Goal: Use online tool/utility: Utilize a website feature to perform a specific function

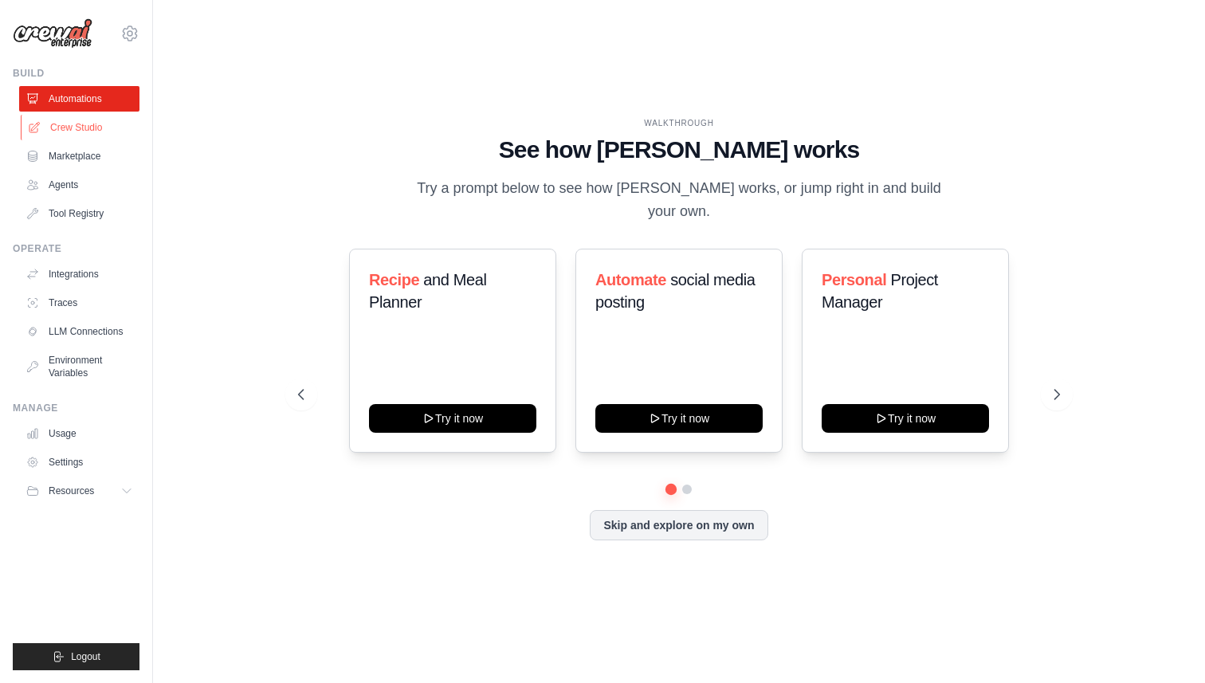
click at [59, 124] on link "Crew Studio" at bounding box center [81, 127] width 120 height 25
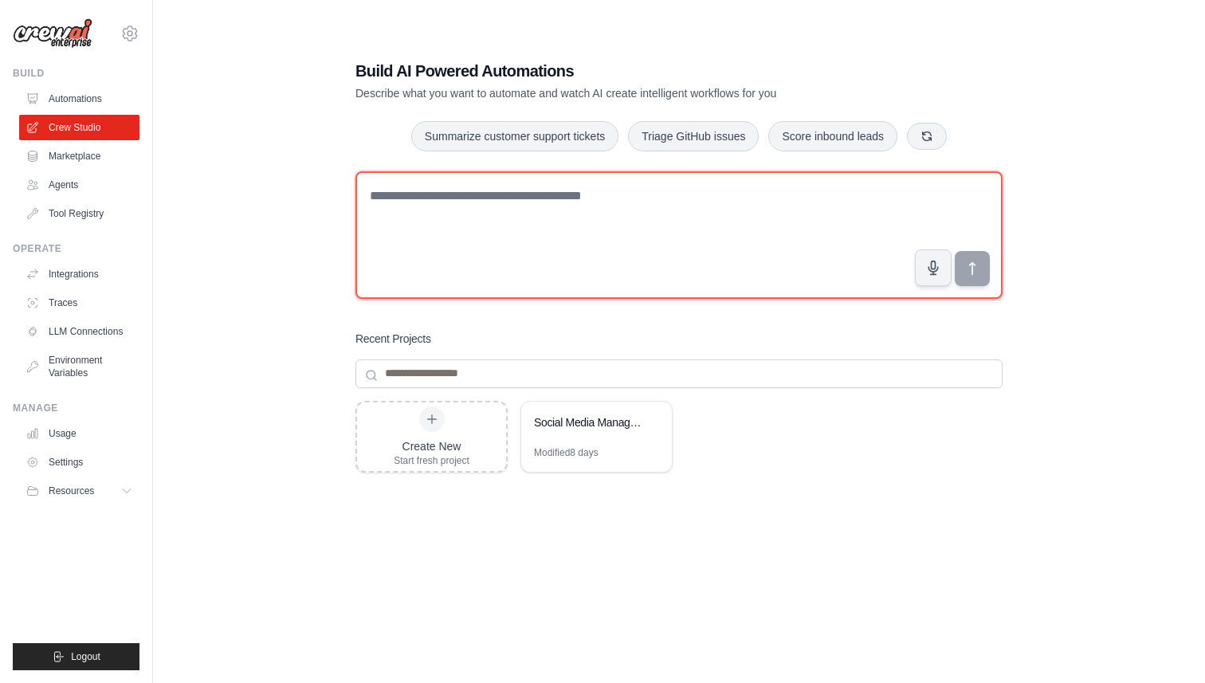
click at [575, 204] on textarea at bounding box center [678, 234] width 647 height 127
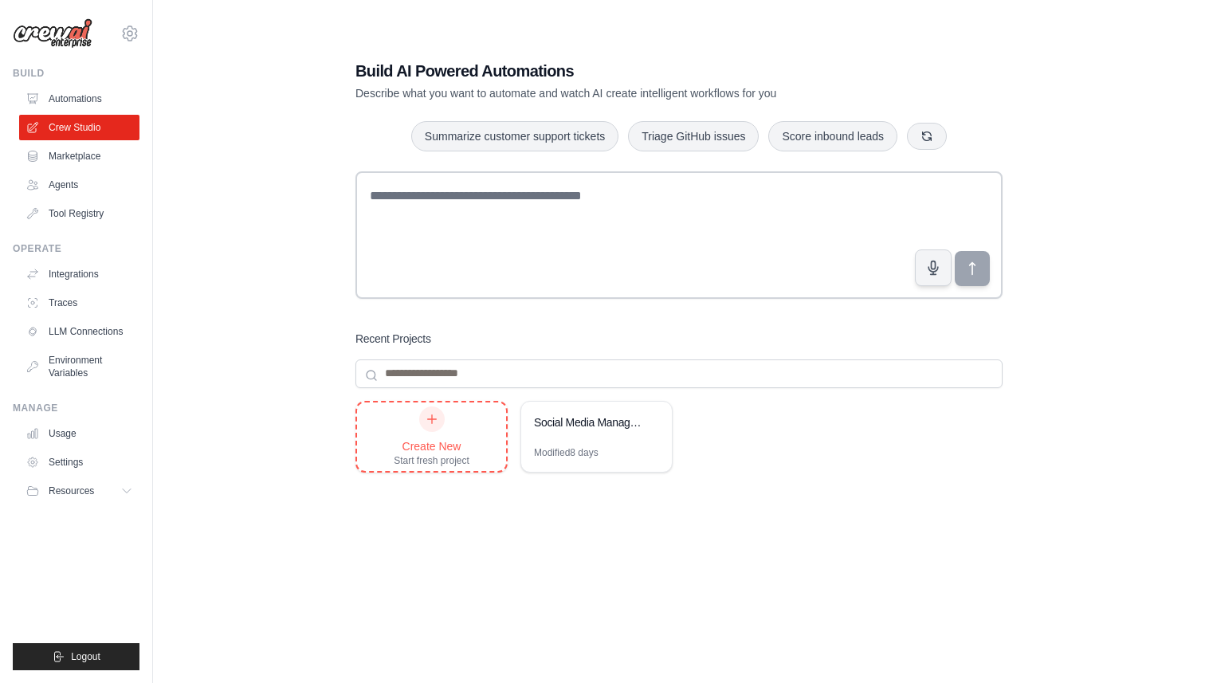
click at [433, 422] on icon at bounding box center [432, 419] width 13 height 13
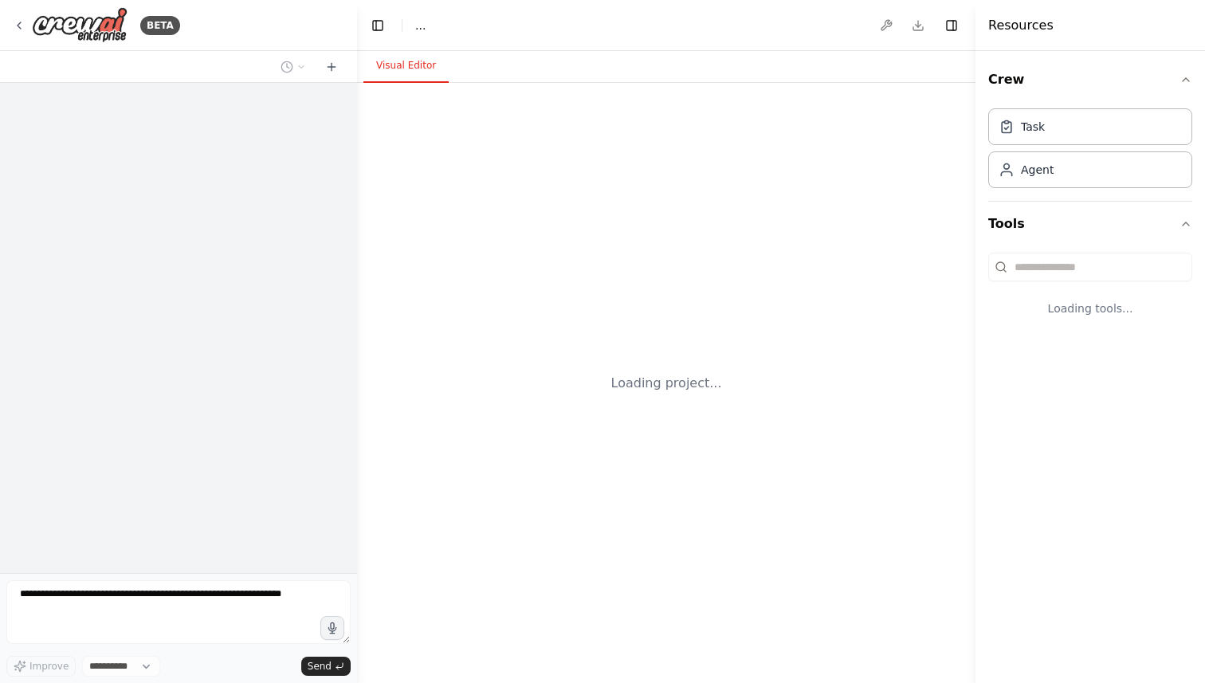
select select "****"
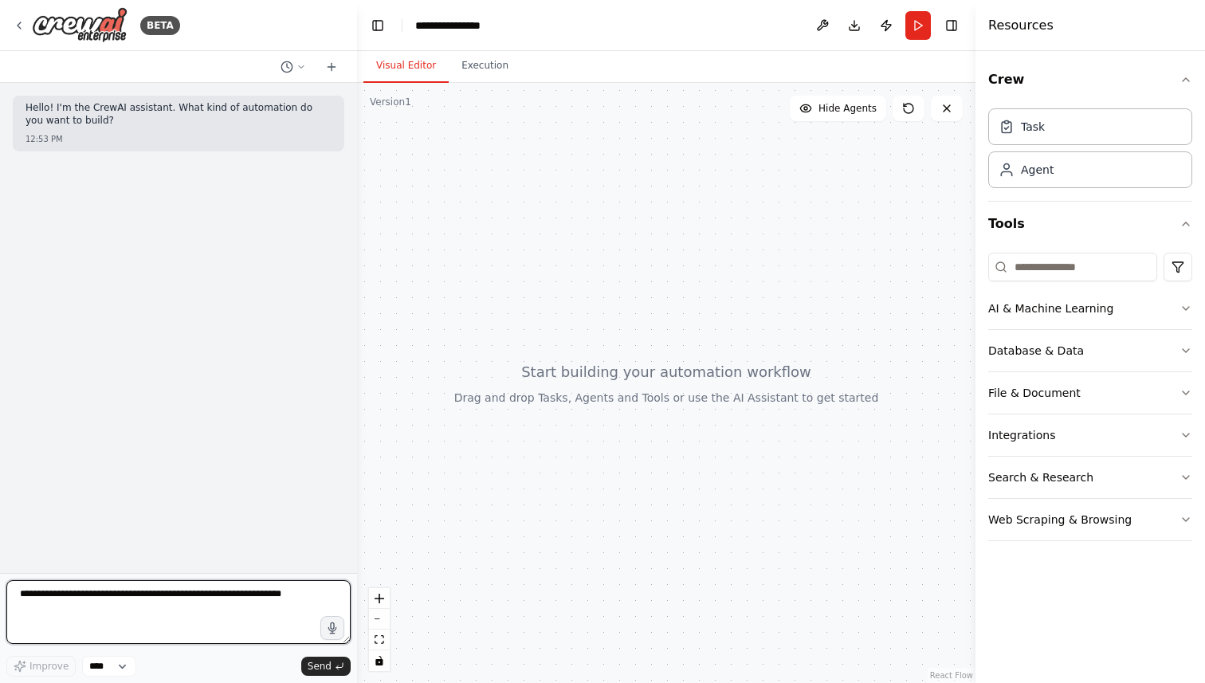
click at [164, 595] on textarea at bounding box center [178, 612] width 344 height 64
paste textarea "**********"
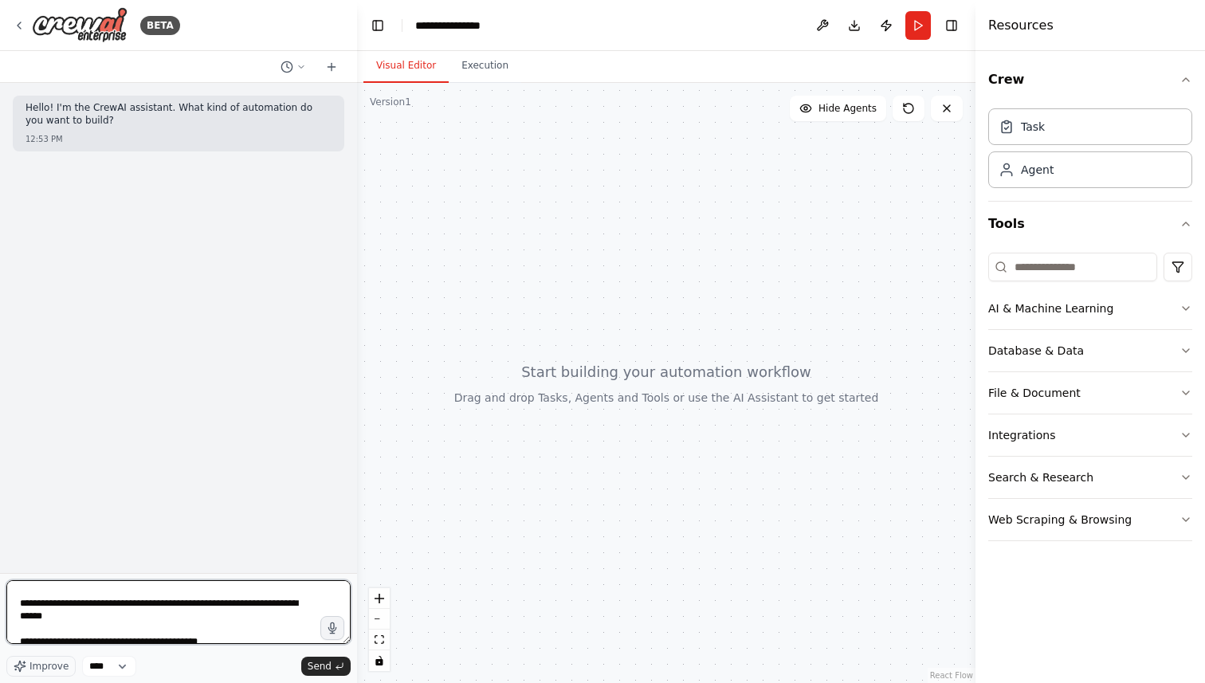
scroll to position [1391, 0]
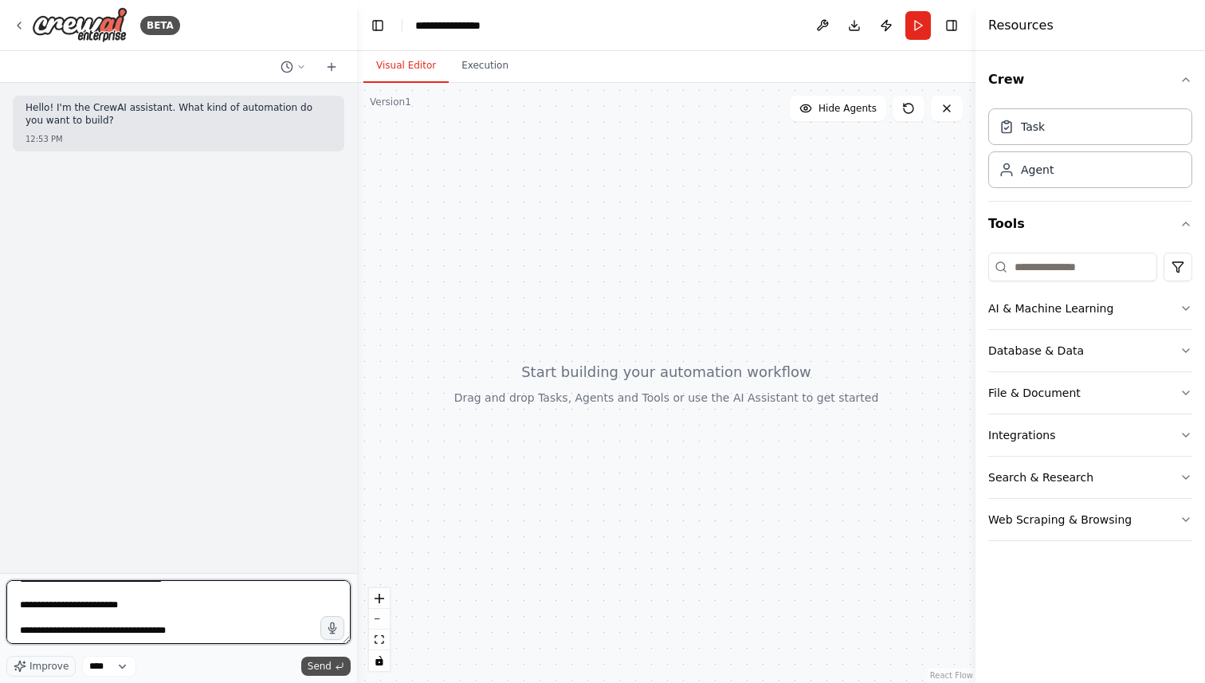
type textarea "**********"
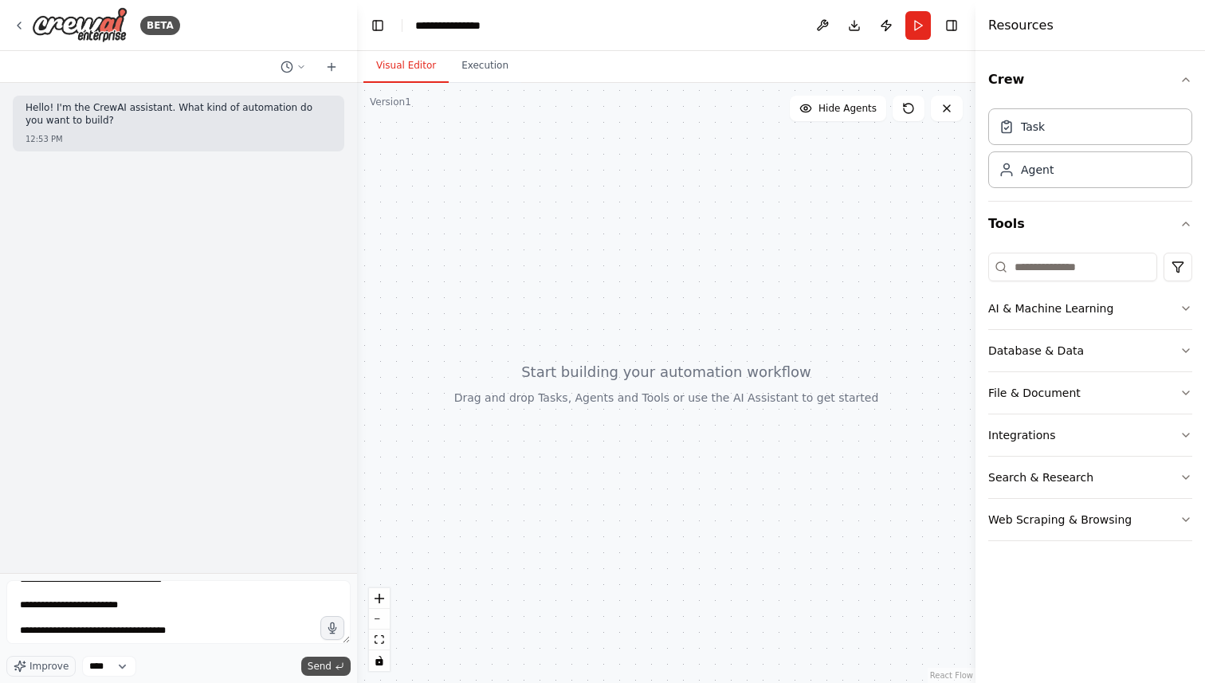
click at [317, 665] on span "Send" at bounding box center [320, 666] width 24 height 13
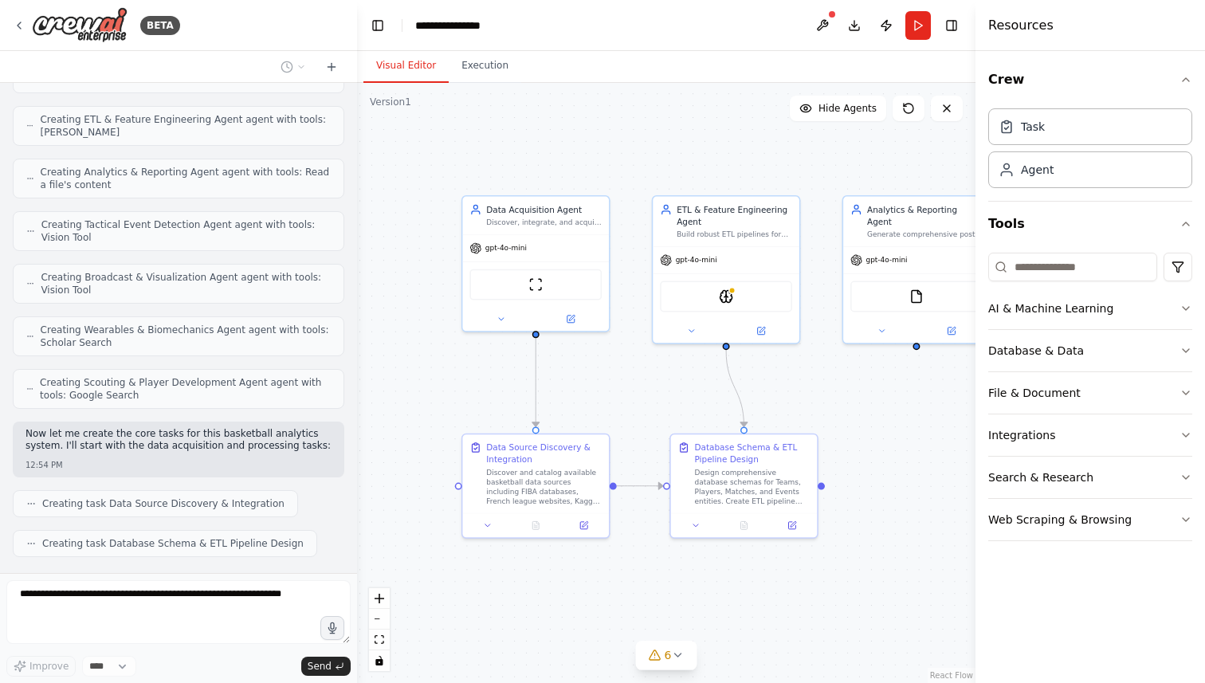
scroll to position [1630, 0]
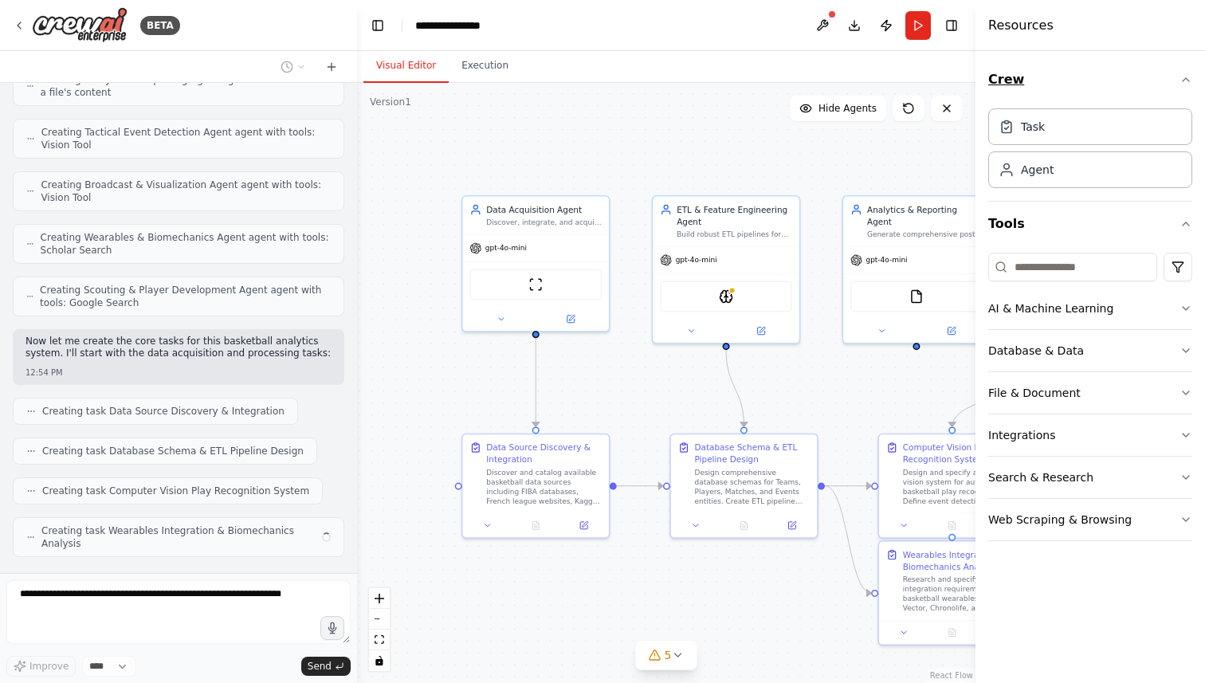
click at [1184, 79] on icon "button" at bounding box center [1186, 79] width 6 height 3
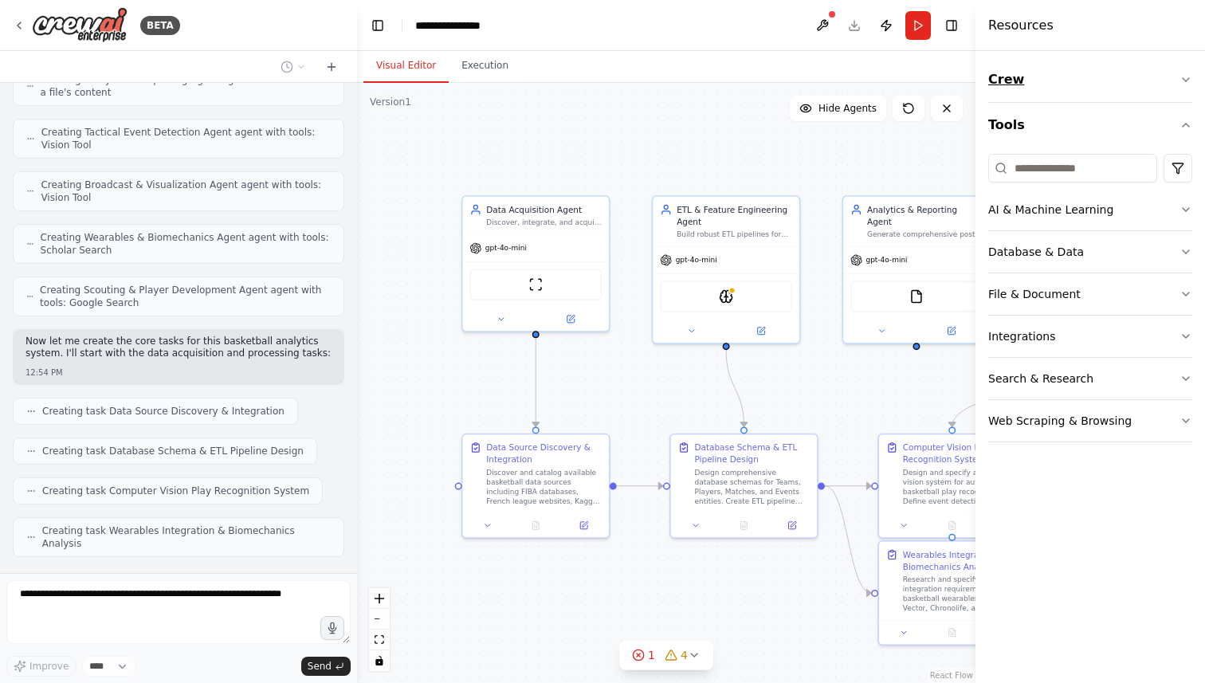
scroll to position [1670, 0]
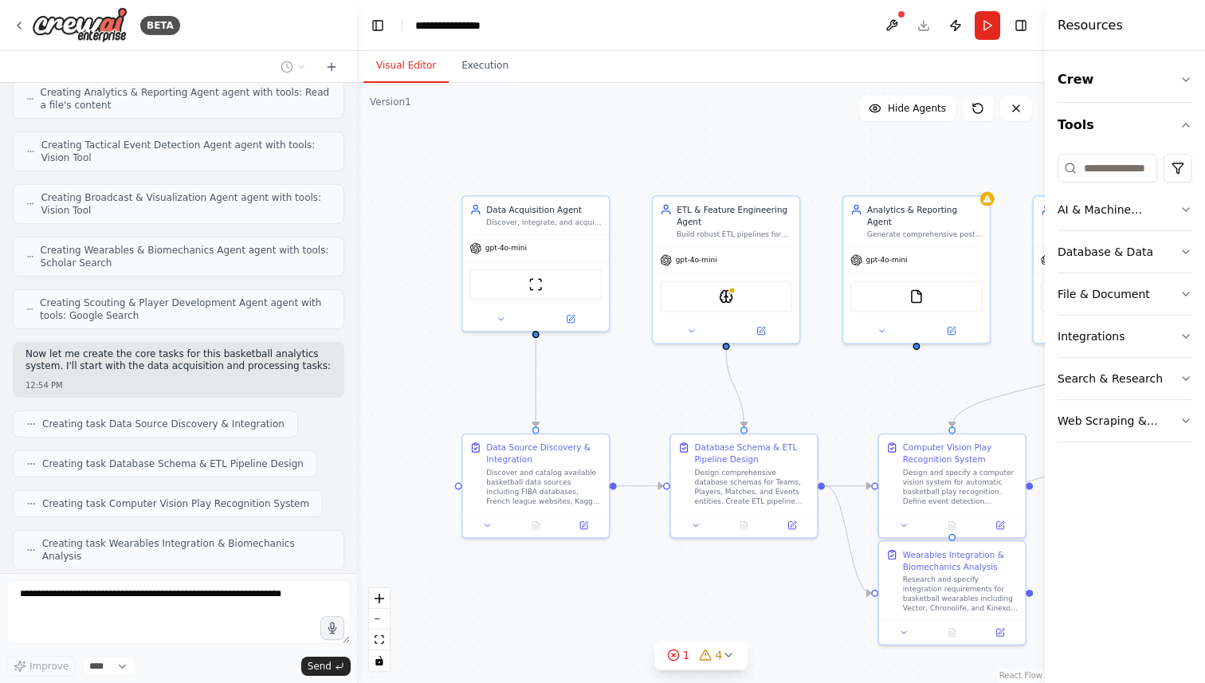
drag, startPoint x: 978, startPoint y: 127, endPoint x: 1079, endPoint y: 147, distance: 103.1
click at [1079, 147] on div "Resources Crew Tools AI & Machine Learning Database & Data File & Document Inte…" at bounding box center [1125, 341] width 160 height 683
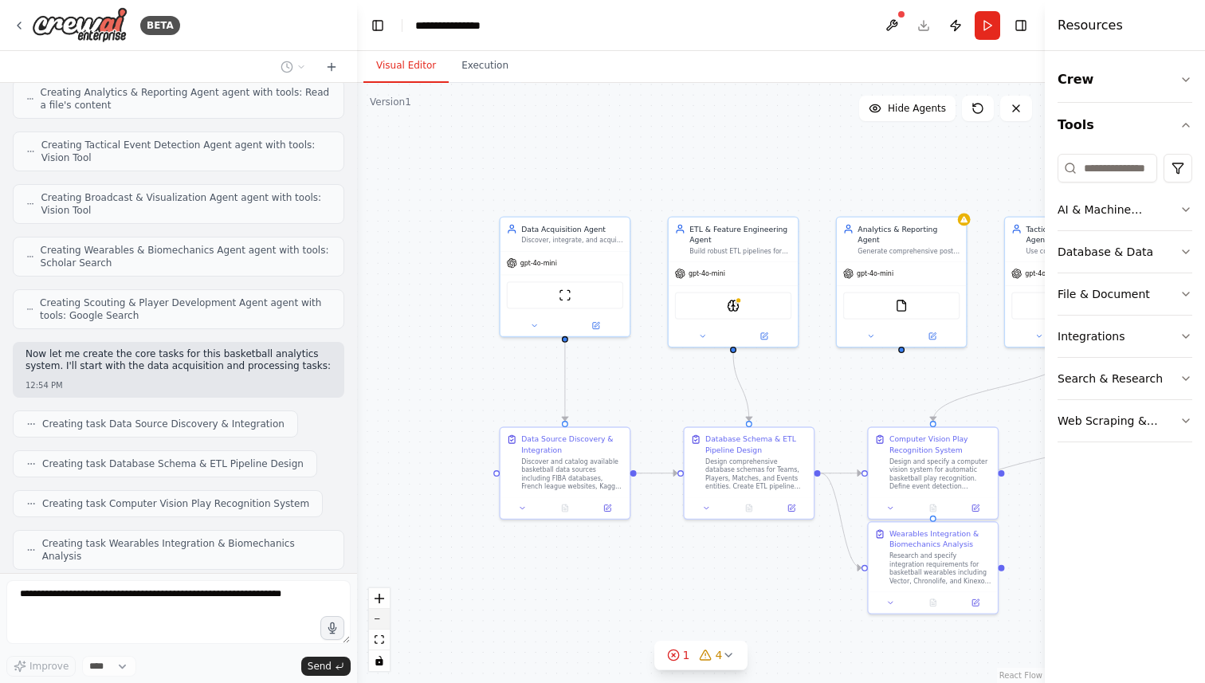
click at [382, 623] on button "zoom out" at bounding box center [379, 619] width 21 height 21
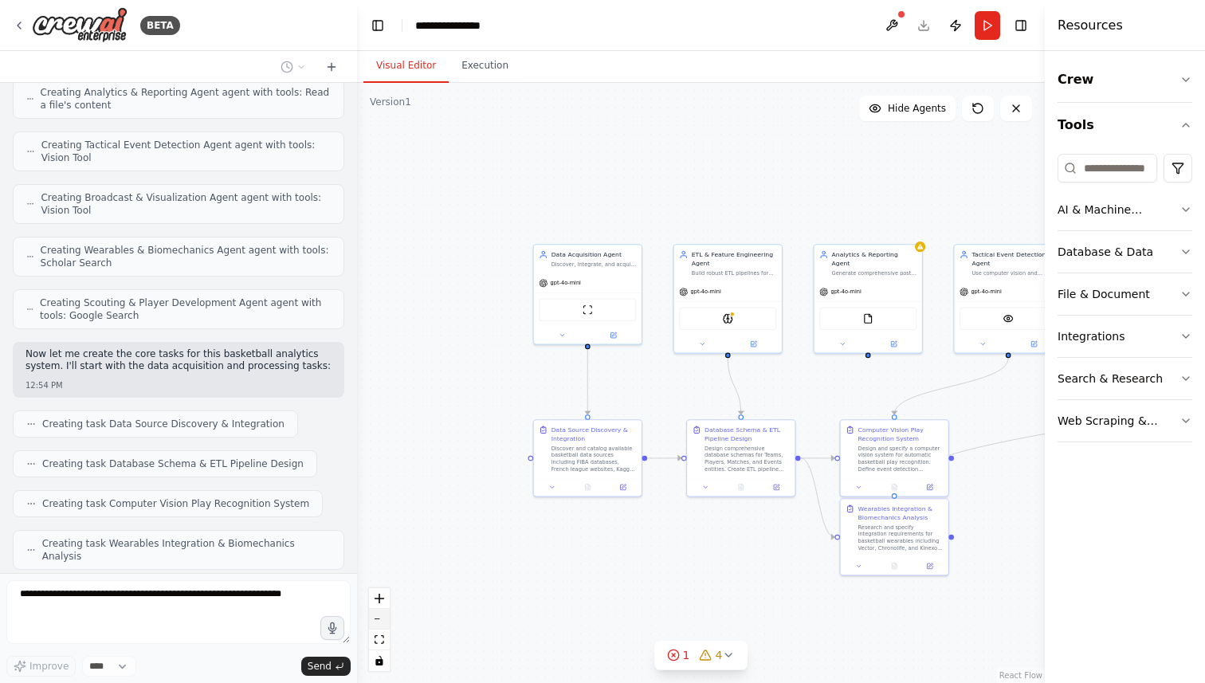
click at [382, 623] on button "zoom out" at bounding box center [379, 619] width 21 height 21
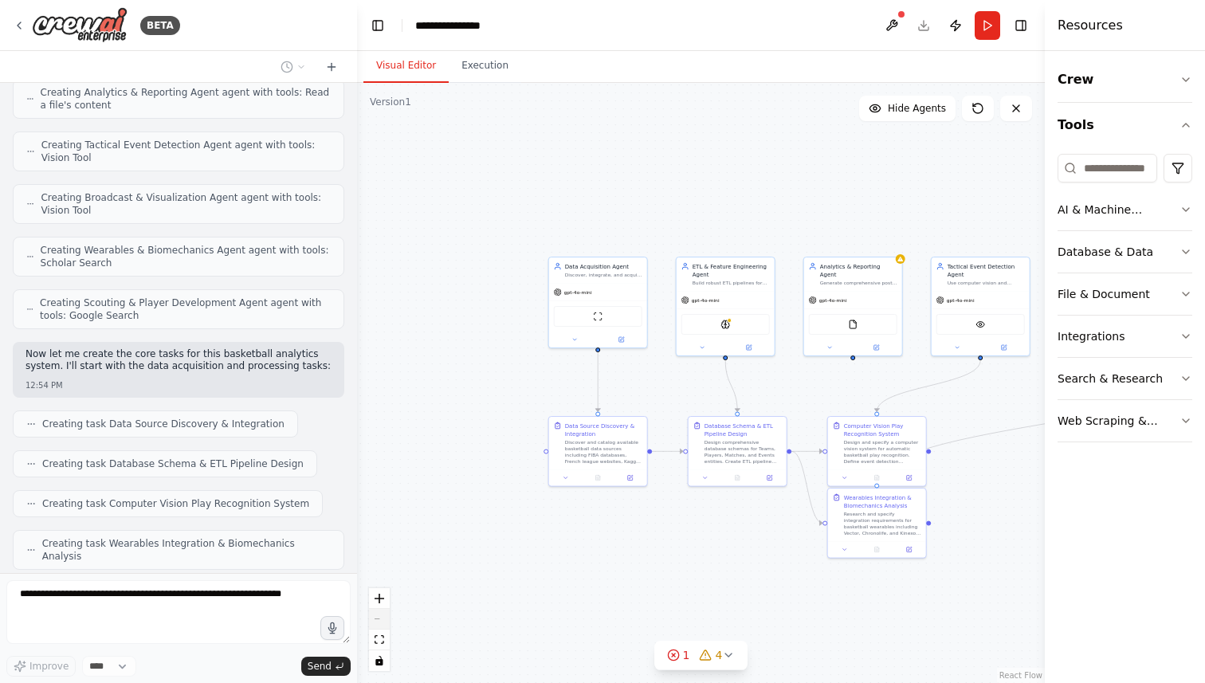
click at [382, 623] on div "React Flow controls" at bounding box center [379, 629] width 21 height 83
click at [382, 622] on div "React Flow controls" at bounding box center [379, 629] width 21 height 83
click at [379, 634] on button "fit view" at bounding box center [379, 640] width 21 height 21
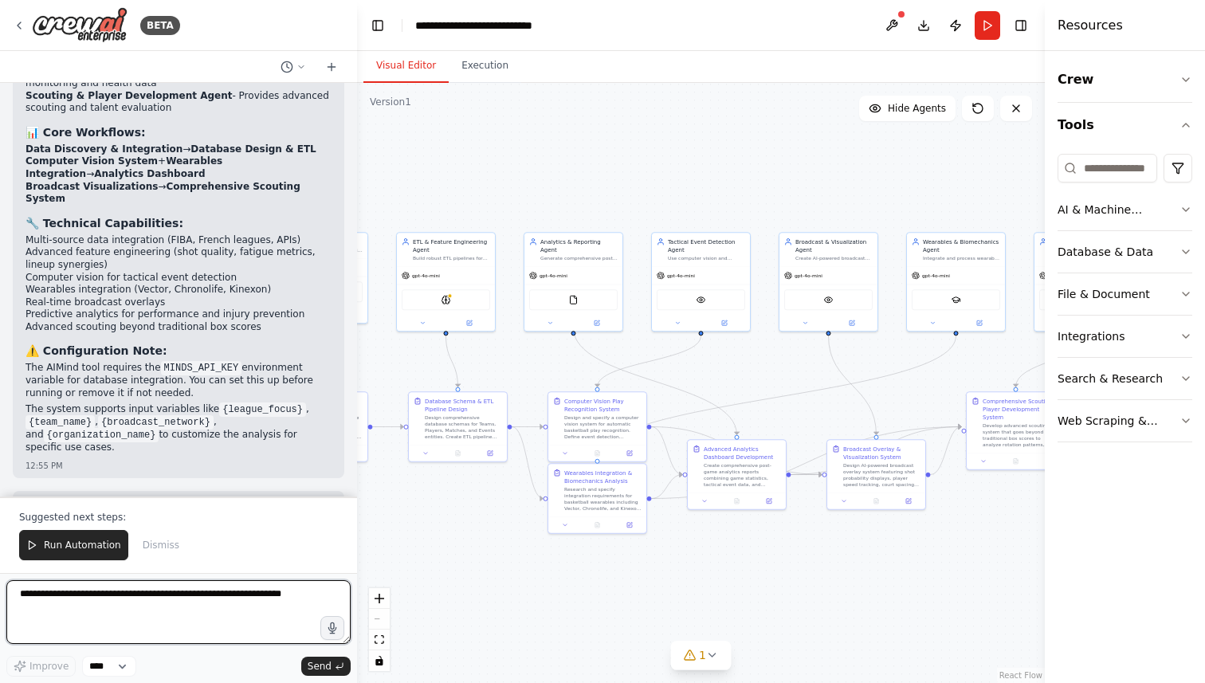
scroll to position [2758, 0]
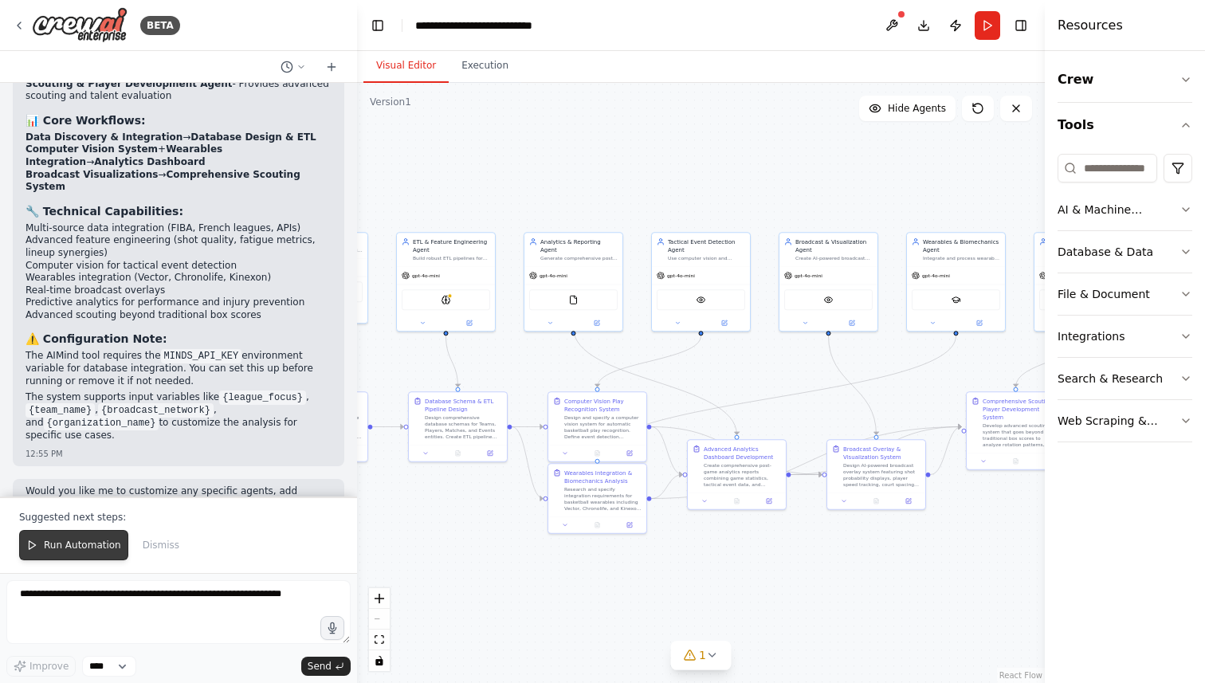
click at [78, 553] on button "Run Automation" at bounding box center [73, 545] width 109 height 30
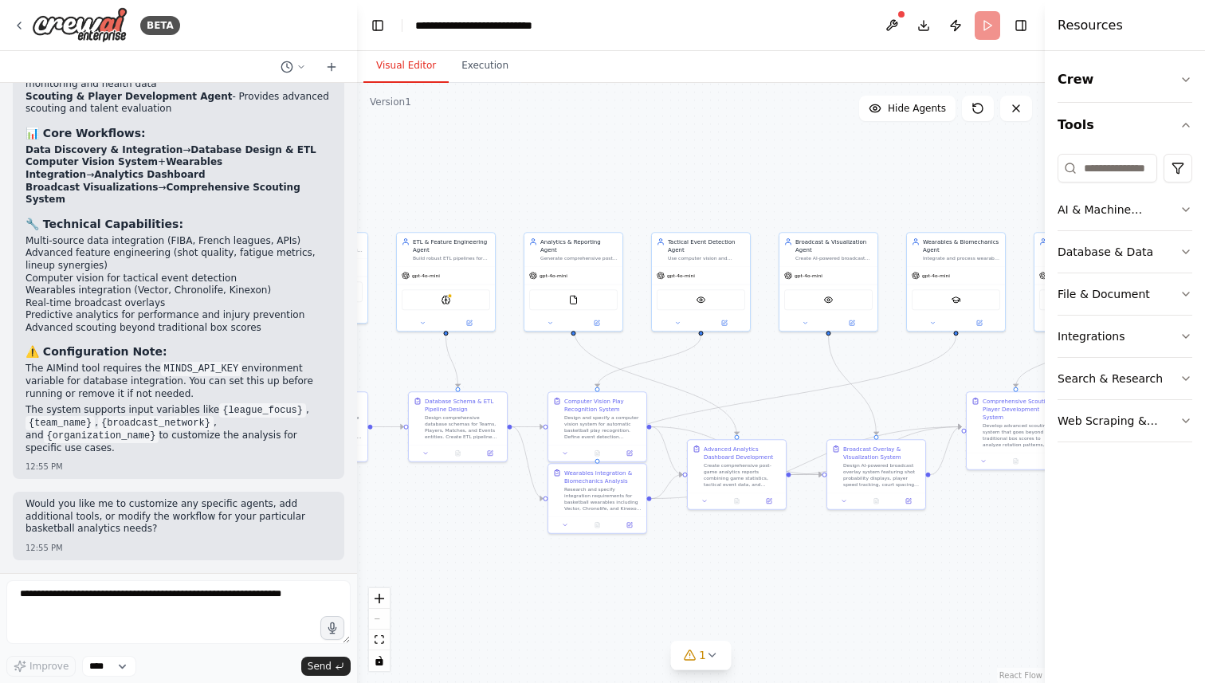
scroll to position [2681, 0]
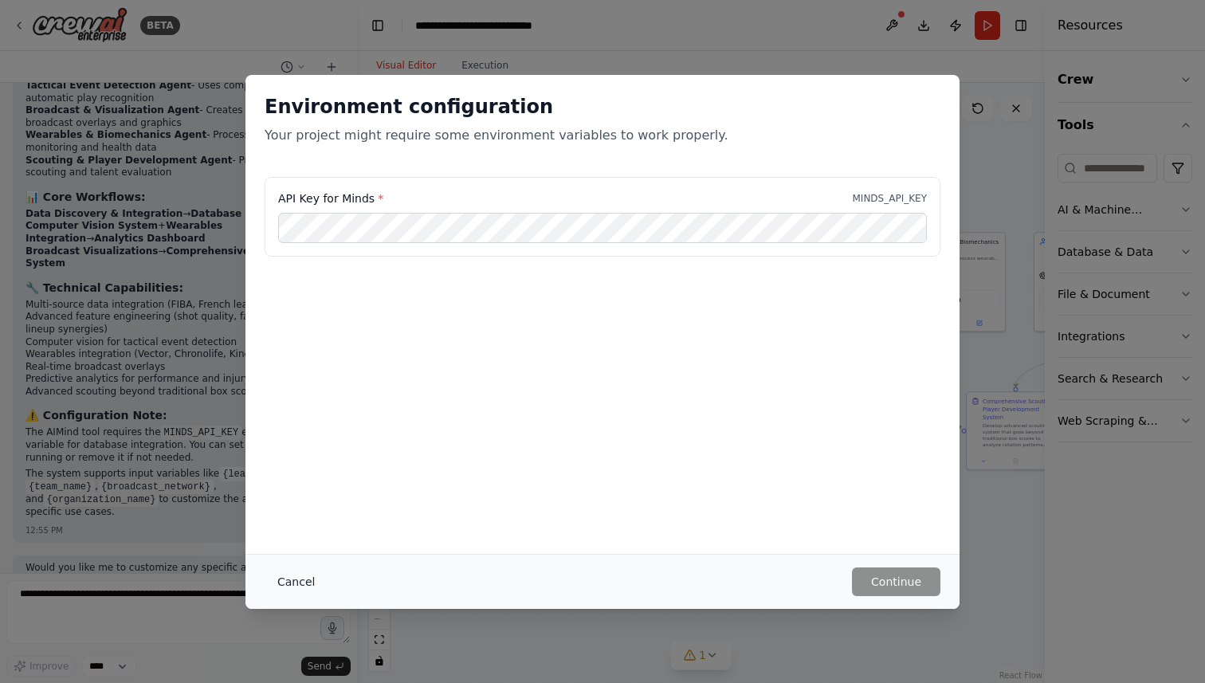
click at [296, 583] on button "Cancel" at bounding box center [296, 581] width 63 height 29
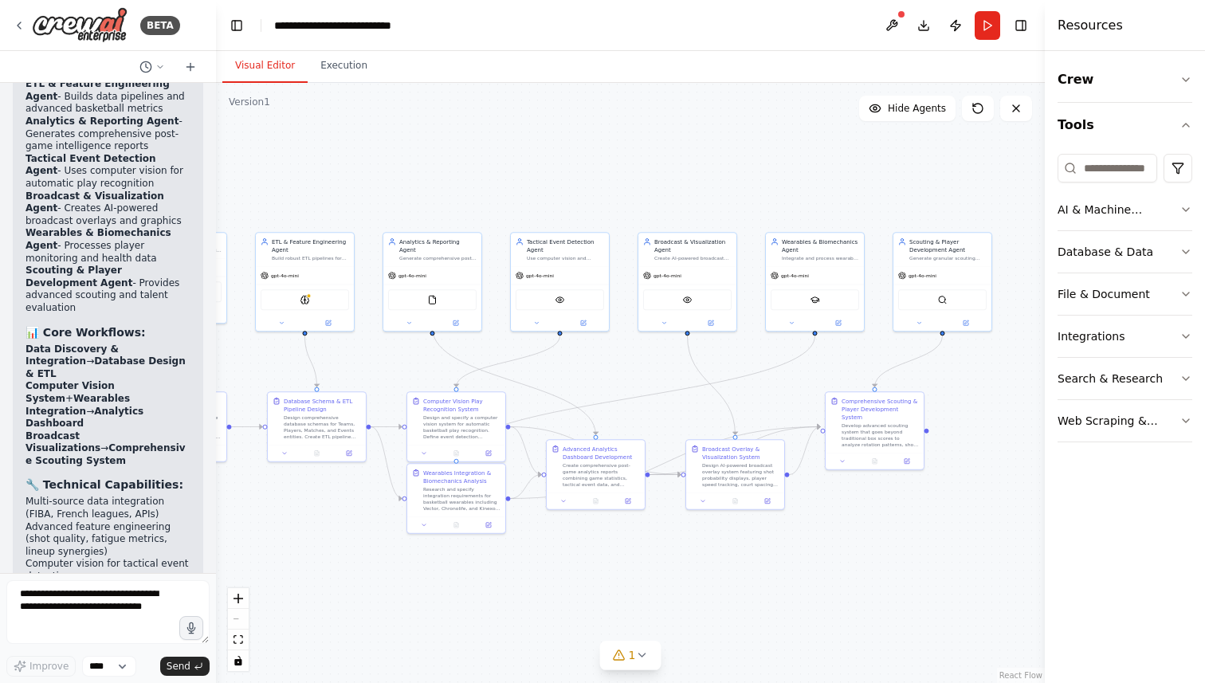
scroll to position [3747, 0]
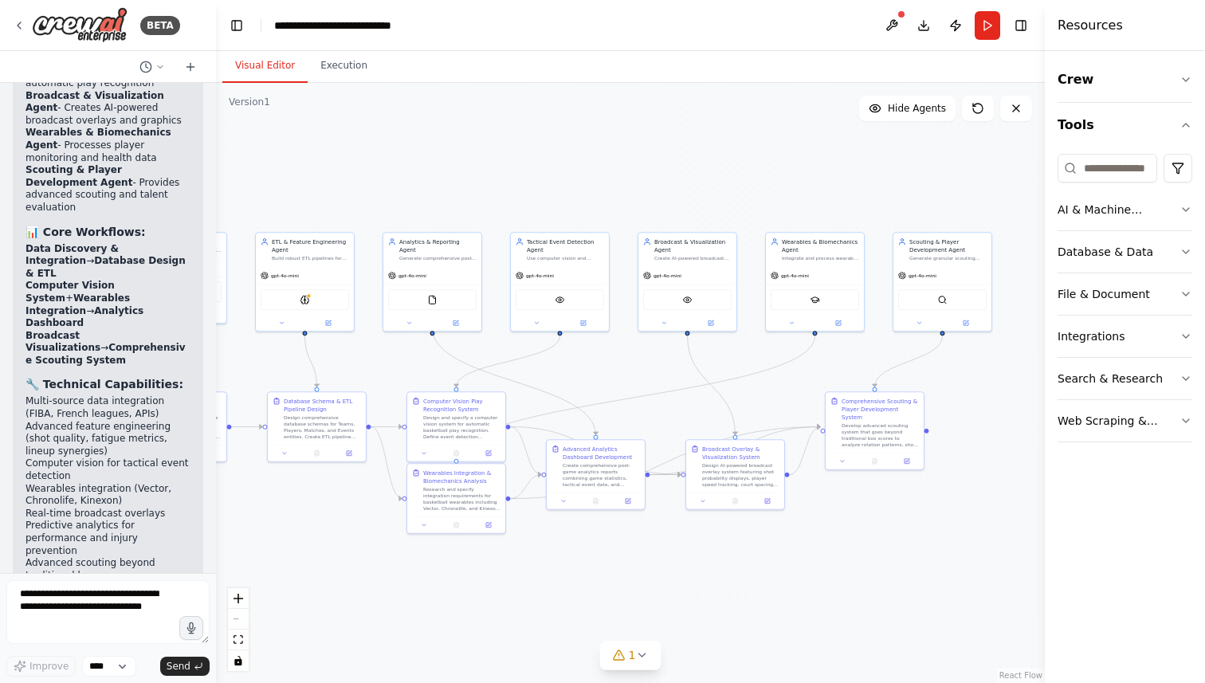
drag, startPoint x: 351, startPoint y: 337, endPoint x: 216, endPoint y: 335, distance: 135.5
click at [216, 335] on div "BETA Hello! I'm the CrewAI assistant. What kind of automation do you want to bu…" at bounding box center [602, 341] width 1205 height 683
drag, startPoint x: 324, startPoint y: 299, endPoint x: 345, endPoint y: 304, distance: 21.3
click at [345, 304] on div "AIMindTool" at bounding box center [321, 306] width 88 height 21
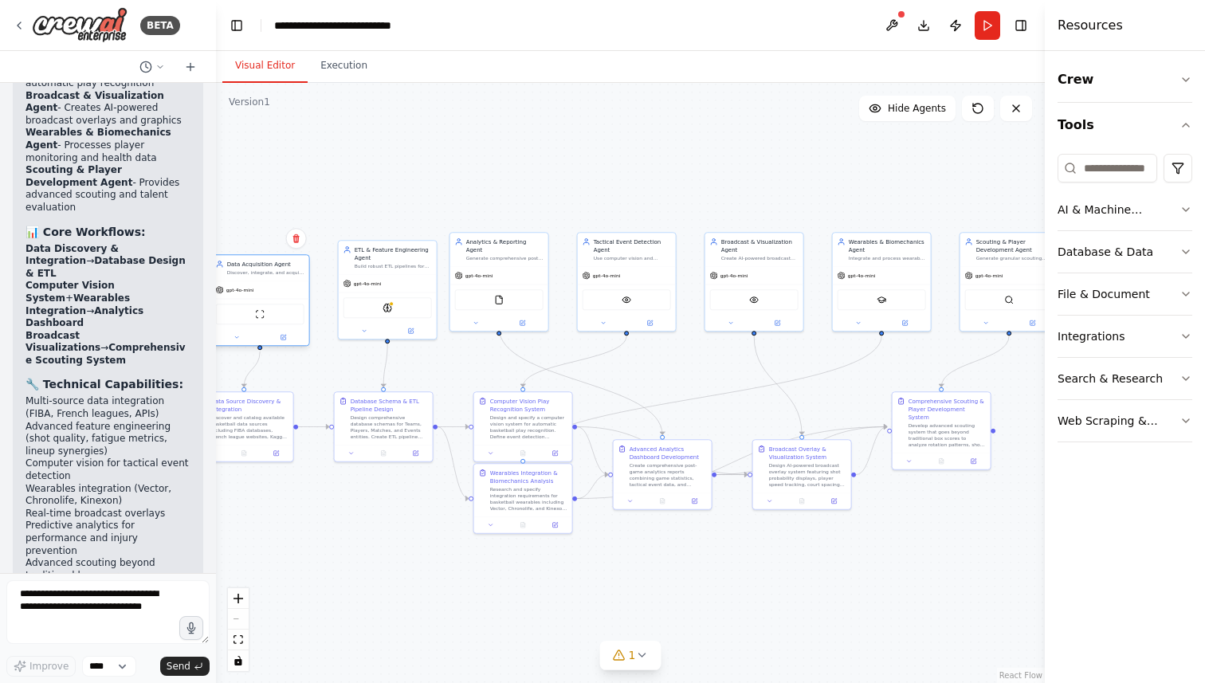
drag, startPoint x: 226, startPoint y: 289, endPoint x: 307, endPoint y: 309, distance: 83.7
click at [307, 309] on div "ScrapeWebsiteTool" at bounding box center [260, 314] width 98 height 31
click at [261, 421] on div "Discover and catalog available basketball data sources including FIBA databases…" at bounding box center [249, 425] width 77 height 25
click at [277, 456] on button at bounding box center [275, 452] width 27 height 10
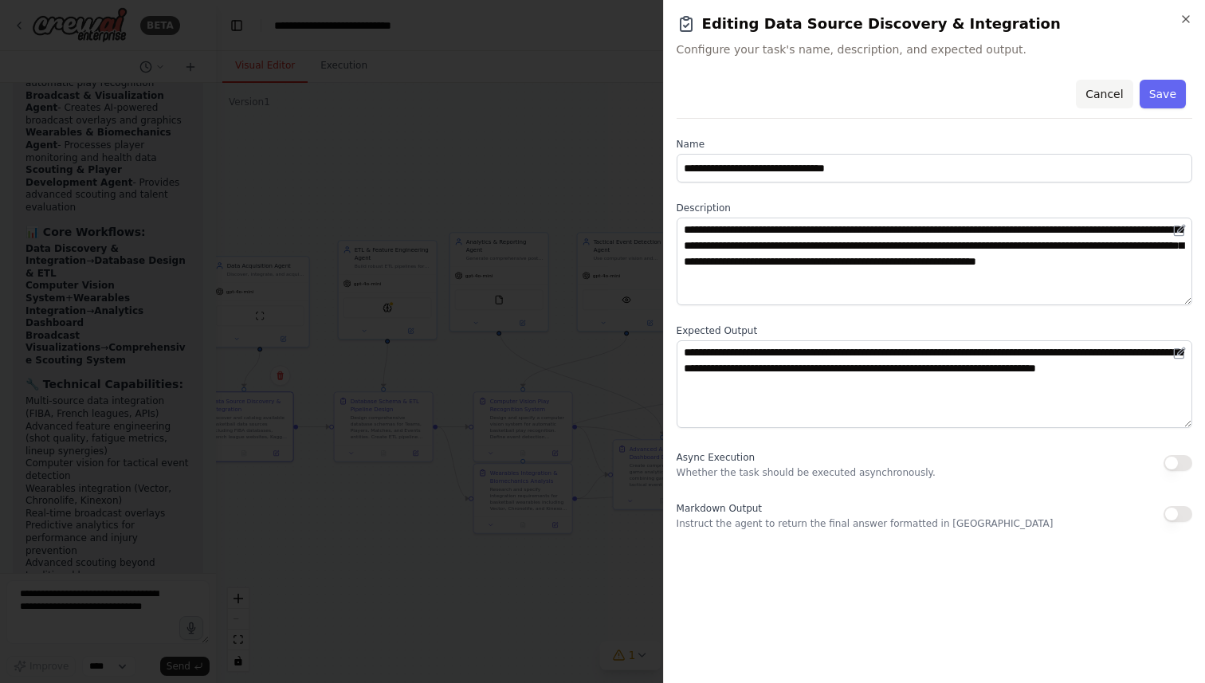
click at [1105, 88] on button "Cancel" at bounding box center [1104, 94] width 57 height 29
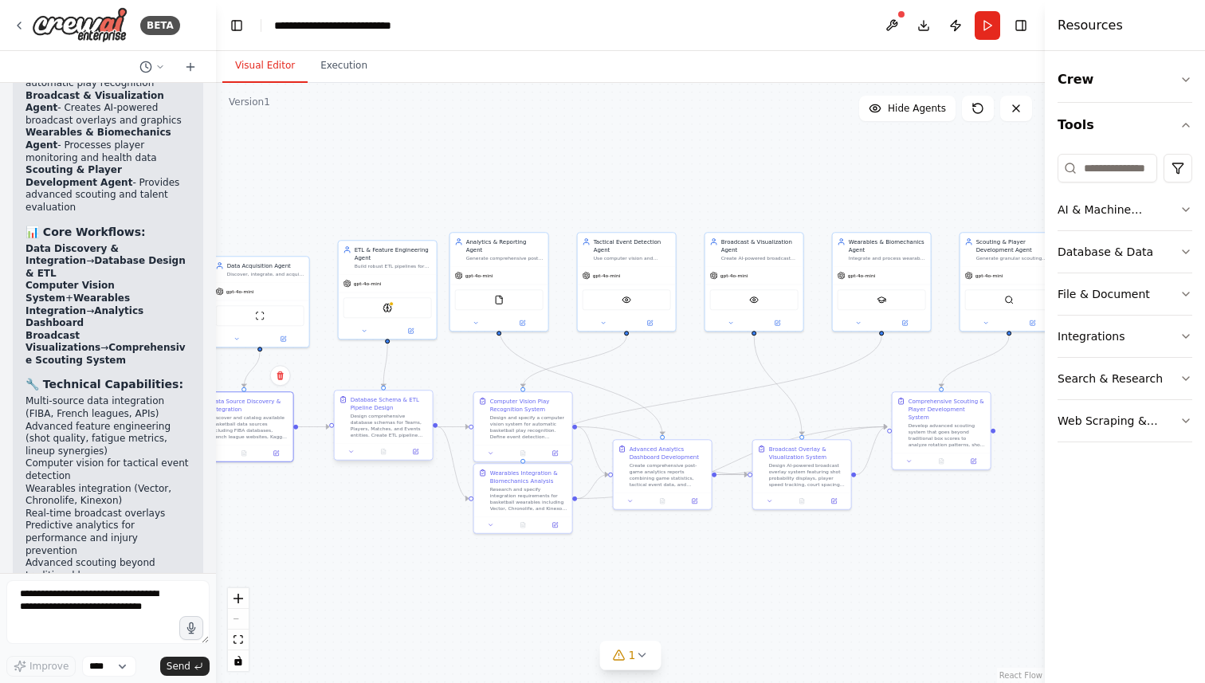
click at [385, 438] on div "Database Schema & ETL Pipeline Design Design comprehensive database schemas for…" at bounding box center [384, 416] width 98 height 53
click at [413, 451] on icon at bounding box center [415, 451] width 5 height 5
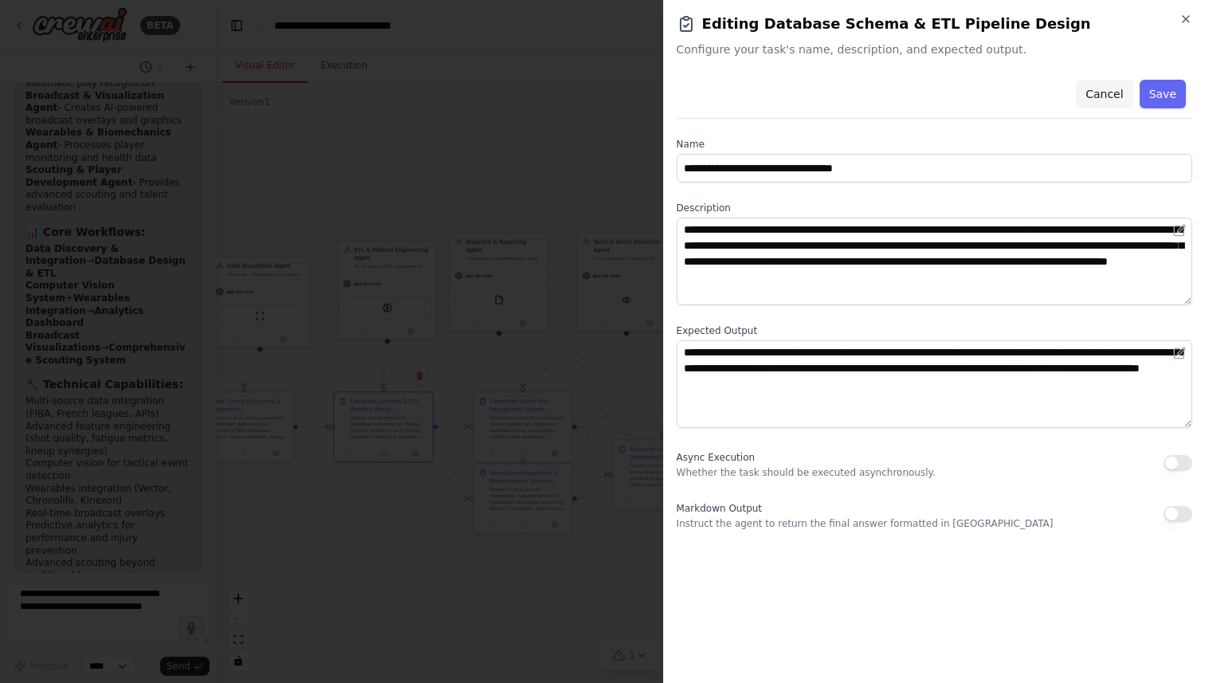
click at [1095, 101] on button "Cancel" at bounding box center [1104, 94] width 57 height 29
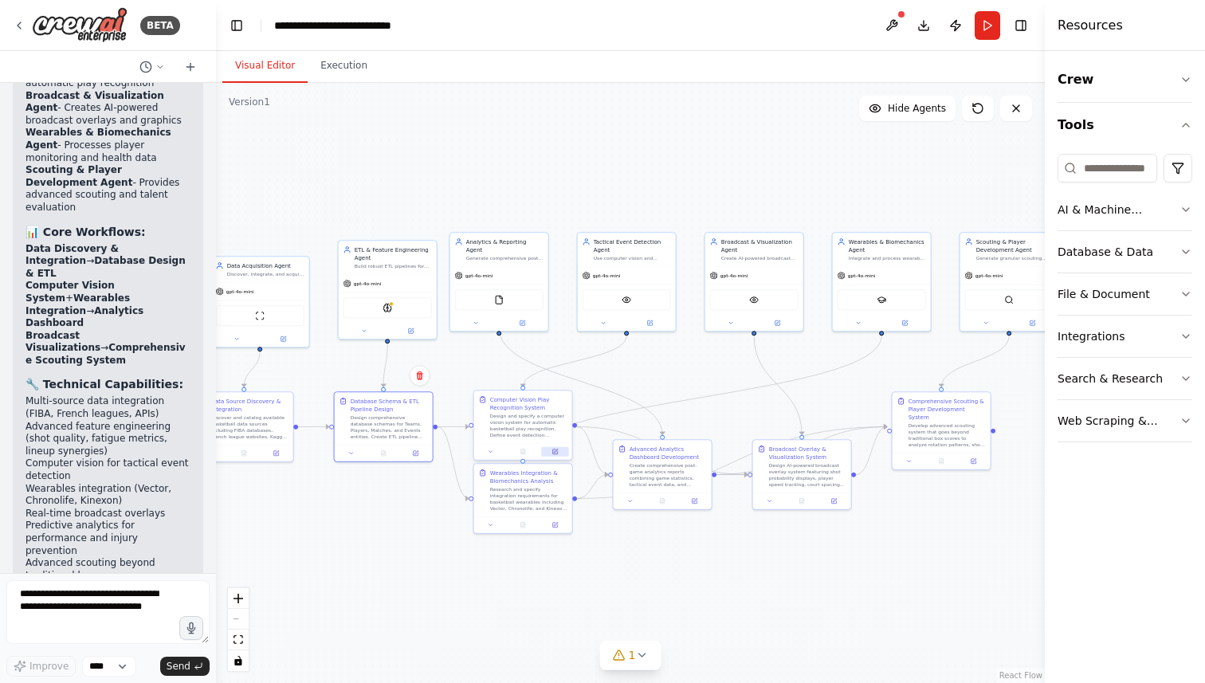
click at [555, 452] on icon at bounding box center [556, 451] width 4 height 4
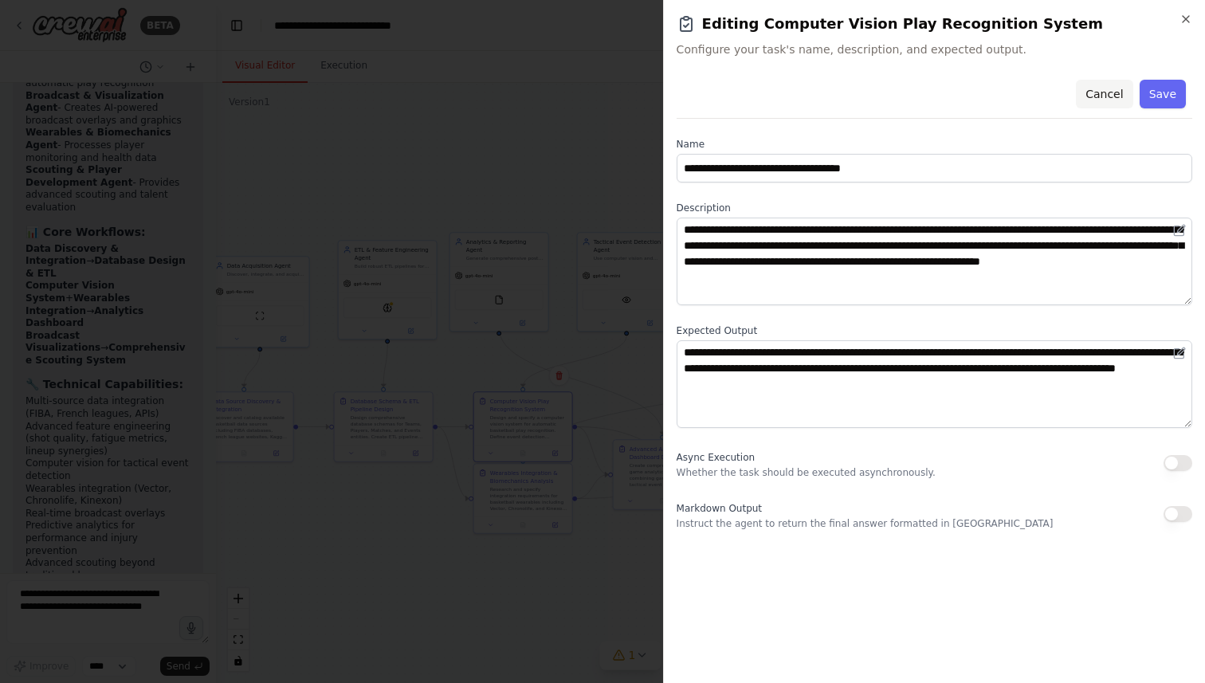
click at [1092, 99] on button "Cancel" at bounding box center [1104, 94] width 57 height 29
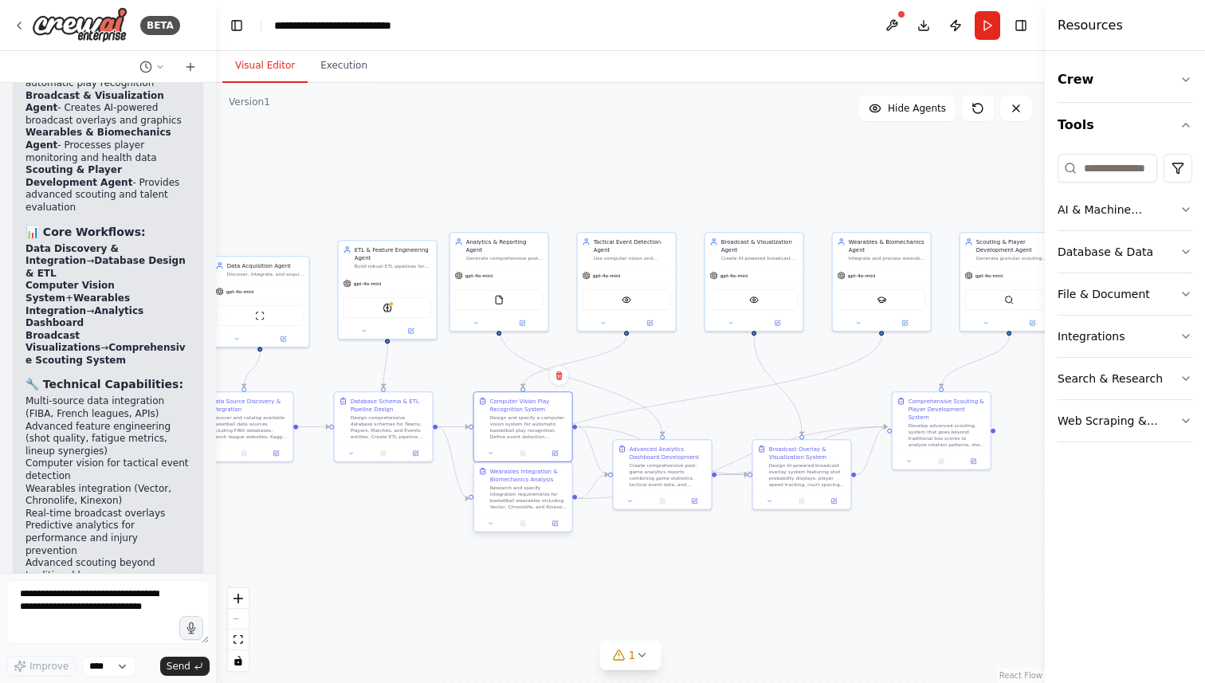
click at [517, 495] on div "Research and specify integration requirements for basketball wearables includin…" at bounding box center [528, 496] width 77 height 25
click at [551, 524] on button at bounding box center [554, 524] width 27 height 10
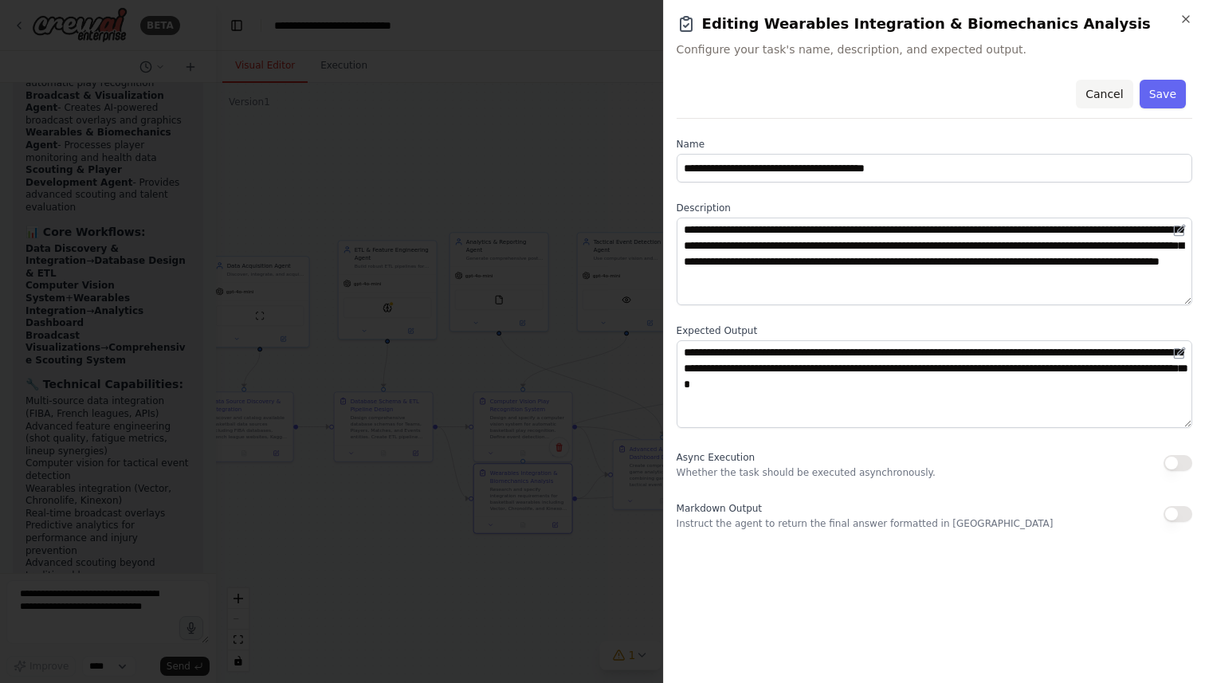
click at [1094, 100] on button "Cancel" at bounding box center [1104, 94] width 57 height 29
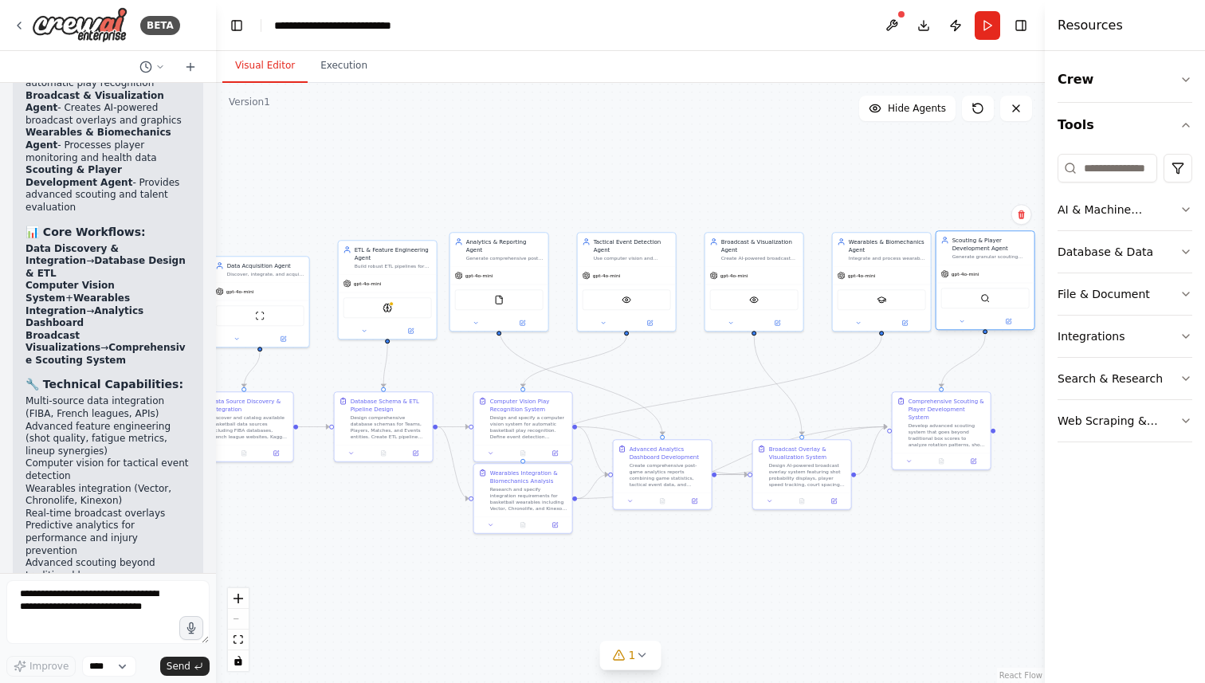
drag, startPoint x: 982, startPoint y: 282, endPoint x: 955, endPoint y: 288, distance: 27.7
click at [955, 288] on div "SerplyWebSearchTool" at bounding box center [985, 298] width 98 height 31
click at [894, 286] on div "SerplyScholarSearchTool" at bounding box center [882, 298] width 98 height 31
drag, startPoint x: 779, startPoint y: 292, endPoint x: 794, endPoint y: 296, distance: 14.9
click at [794, 296] on div "VisionTool" at bounding box center [770, 306] width 88 height 21
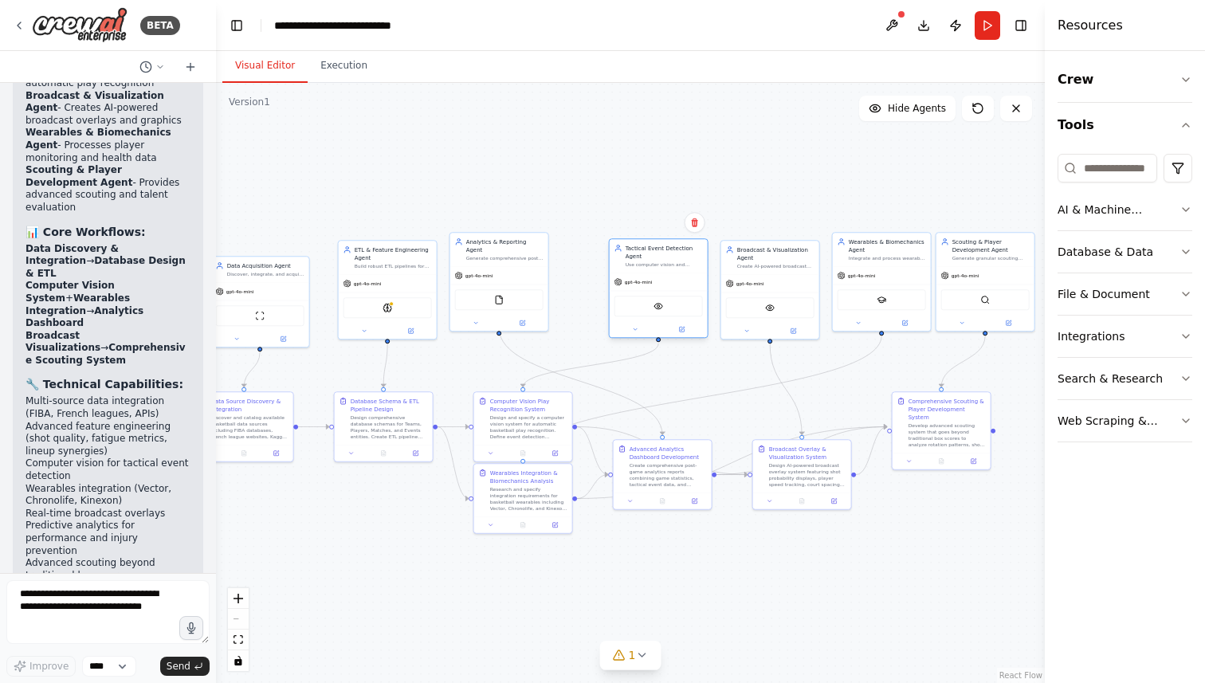
drag, startPoint x: 641, startPoint y: 262, endPoint x: 669, endPoint y: 269, distance: 29.4
click at [669, 269] on div "Tactical Event Detection Agent Use computer vision and positional data to autom…" at bounding box center [659, 255] width 98 height 33
drag, startPoint x: 502, startPoint y: 259, endPoint x: 541, endPoint y: 269, distance: 40.4
click at [541, 273] on div "gpt-4o-mini" at bounding box center [539, 282] width 98 height 18
drag, startPoint x: 401, startPoint y: 279, endPoint x: 444, endPoint y: 277, distance: 43.1
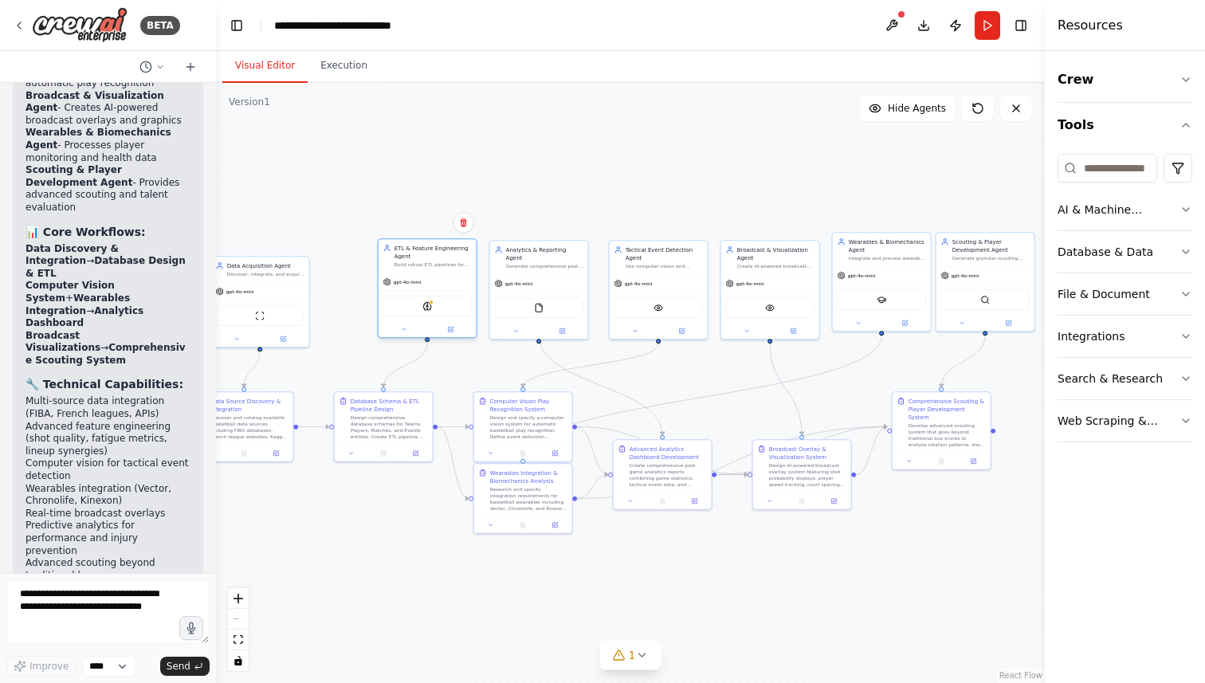
click at [444, 277] on div "gpt-4o-mini" at bounding box center [428, 282] width 98 height 18
drag, startPoint x: 287, startPoint y: 292, endPoint x: 339, endPoint y: 283, distance: 53.3
click at [339, 283] on div "gpt-4o-mini" at bounding box center [316, 282] width 98 height 18
drag, startPoint x: 928, startPoint y: 430, endPoint x: 870, endPoint y: 594, distance: 174.9
click at [870, 594] on div "Develop advanced scouting system that goes beyond traditional box scores to ana…" at bounding box center [887, 600] width 77 height 25
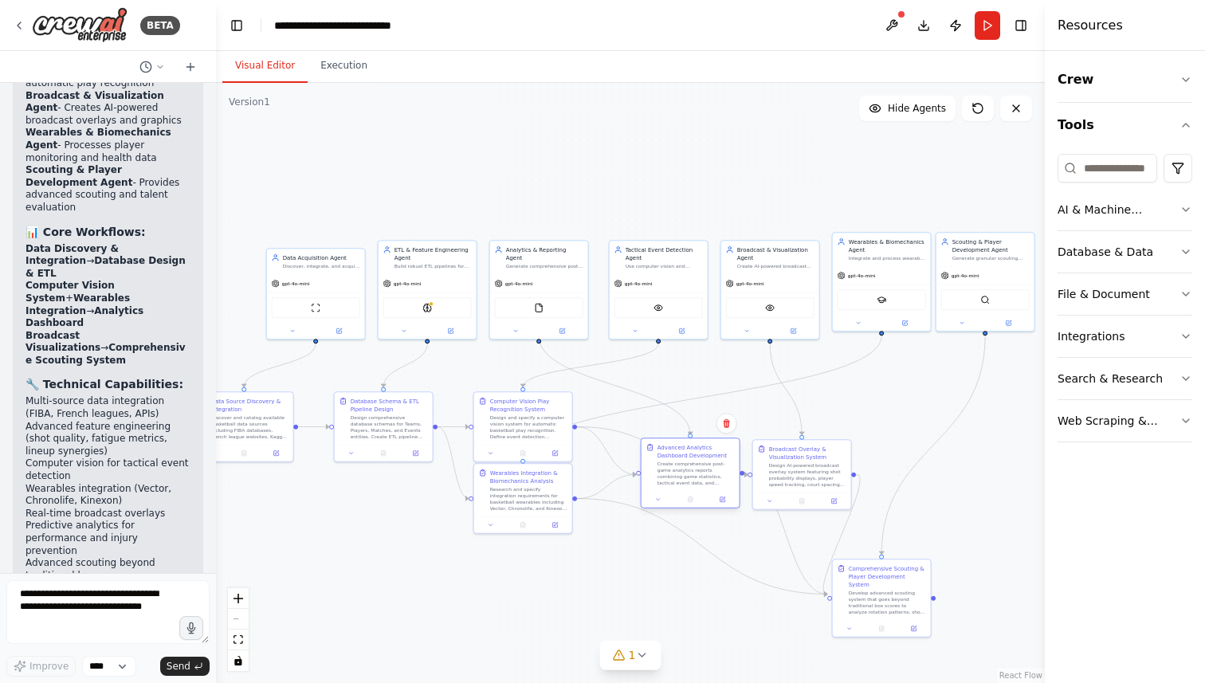
drag, startPoint x: 653, startPoint y: 481, endPoint x: 673, endPoint y: 479, distance: 20.9
click at [673, 479] on div "Create comprehensive post-game analytics reports combining game statistics, tac…" at bounding box center [695, 473] width 77 height 25
drag, startPoint x: 535, startPoint y: 510, endPoint x: 542, endPoint y: 568, distance: 58.5
click at [542, 568] on div "Wearables Integration & Biomechanics Analysis Research and specify integration …" at bounding box center [531, 544] width 98 height 53
drag, startPoint x: 674, startPoint y: 480, endPoint x: 674, endPoint y: 504, distance: 23.9
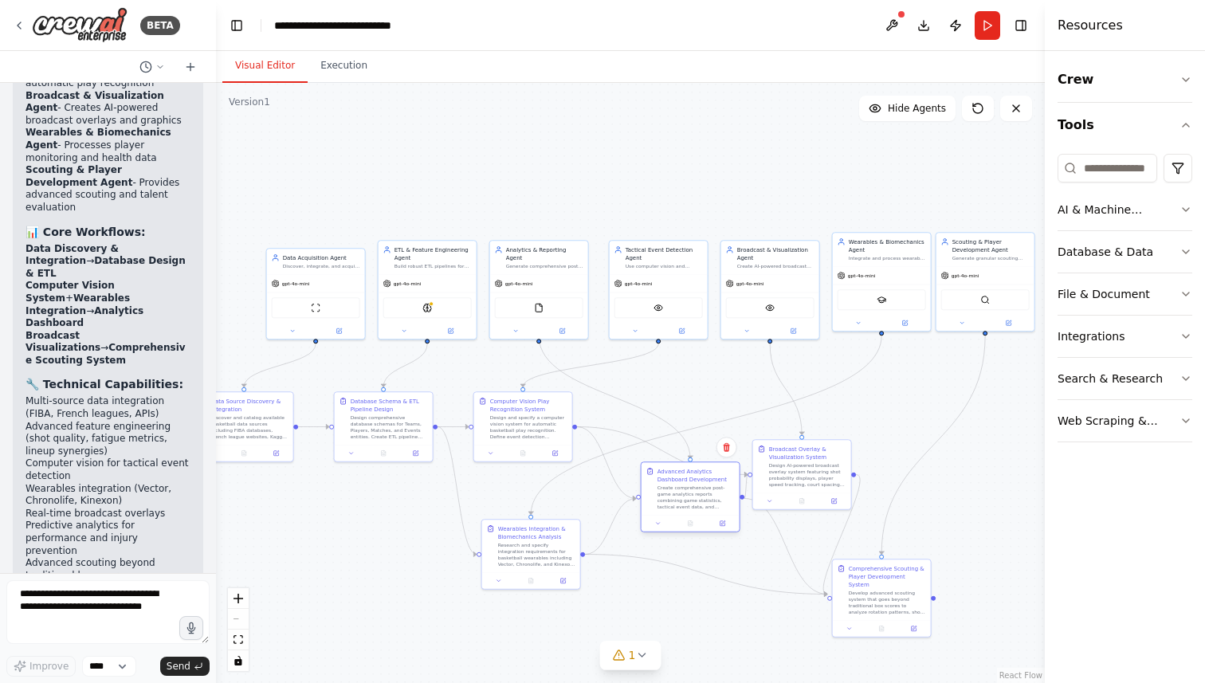
click at [674, 504] on div "Create comprehensive post-game analytics reports combining game statistics, tac…" at bounding box center [695, 496] width 77 height 25
drag, startPoint x: 793, startPoint y: 464, endPoint x: 825, endPoint y: 426, distance: 49.2
click at [825, 426] on div "Broadcast Overlay & Visualization System Design AI-powered broadcast overlay sy…" at bounding box center [839, 432] width 77 height 43
drag, startPoint x: 875, startPoint y: 579, endPoint x: 709, endPoint y: 363, distance: 272.2
click at [709, 363] on div "Comprehensive Scouting & Player Development System Develop advanced scouting sy…" at bounding box center [727, 380] width 77 height 51
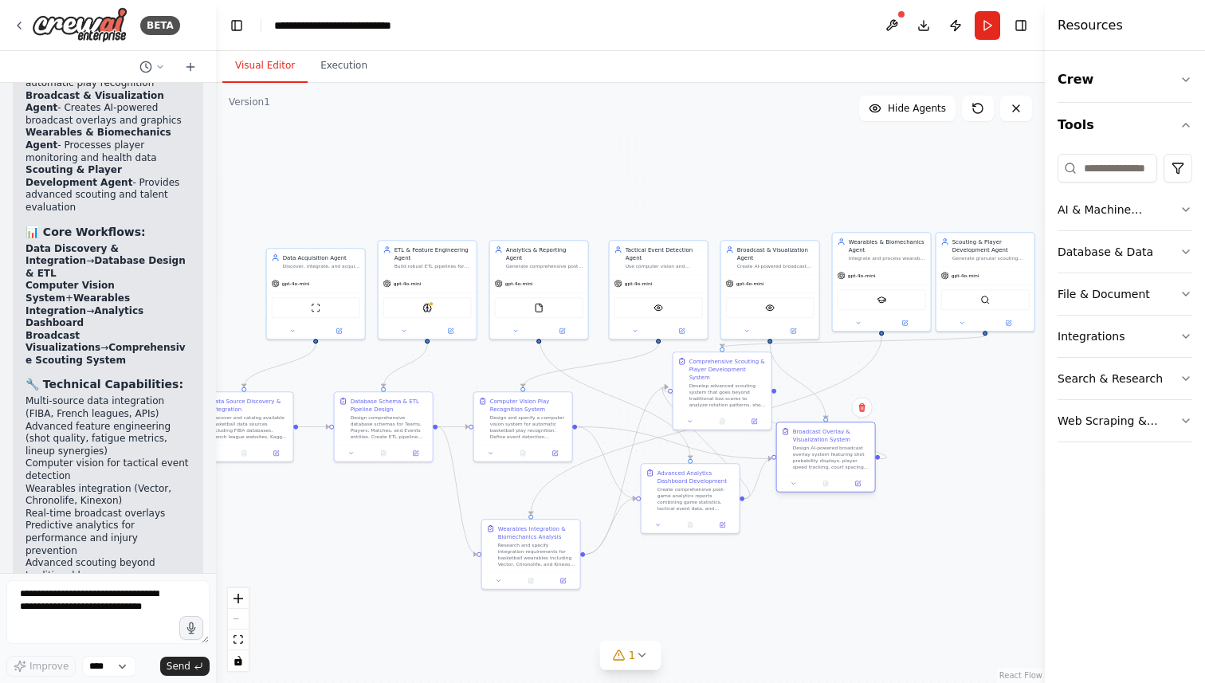
drag, startPoint x: 822, startPoint y: 424, endPoint x: 815, endPoint y: 444, distance: 21.2
click at [815, 444] on div "Broadcast Overlay & Visualization System Design AI-powered broadcast overlay sy…" at bounding box center [831, 448] width 77 height 43
drag, startPoint x: 703, startPoint y: 483, endPoint x: 676, endPoint y: 536, distance: 59.9
click at [676, 536] on div "Advanced Analytics Dashboard Development Create comprehensive post-game analyti…" at bounding box center [672, 544] width 77 height 43
drag, startPoint x: 723, startPoint y: 377, endPoint x: 943, endPoint y: 590, distance: 306.6
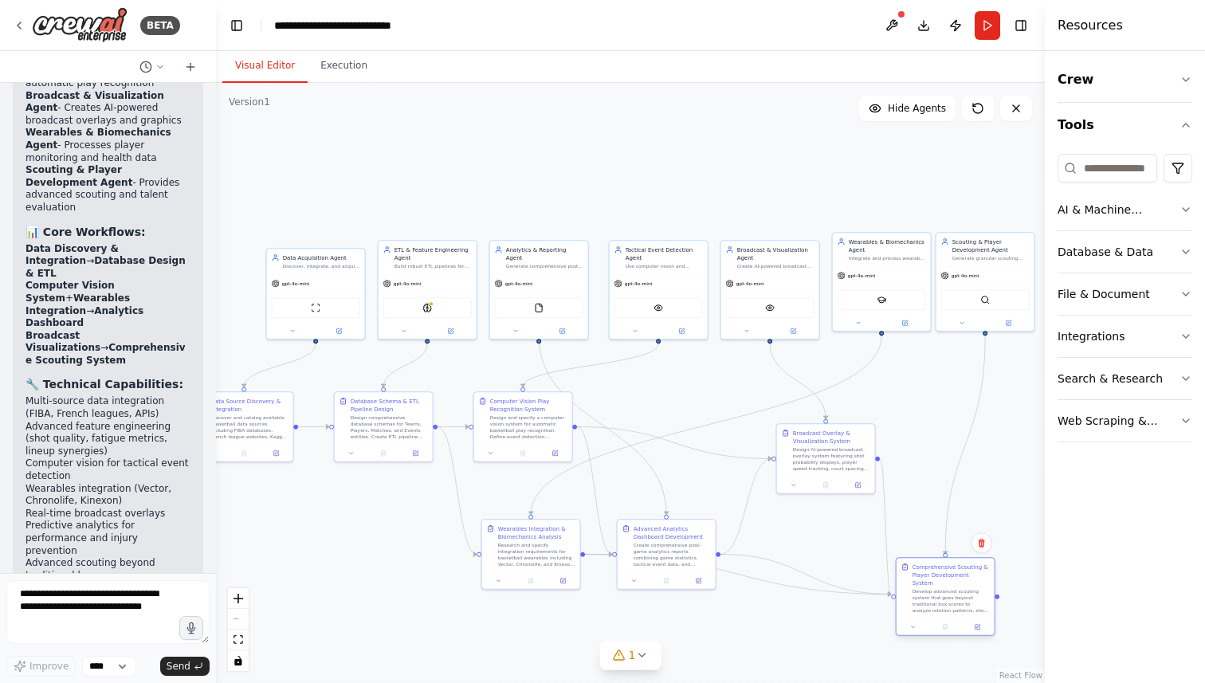
click at [943, 590] on div "Develop advanced scouting system that goes beyond traditional box scores to ana…" at bounding box center [950, 600] width 77 height 25
drag, startPoint x: 669, startPoint y: 550, endPoint x: 678, endPoint y: 508, distance: 42.5
click at [678, 508] on div "Create comprehensive post-game analytics reports combining game statistics, tac…" at bounding box center [679, 512] width 77 height 25
click at [922, 27] on button "Download" at bounding box center [923, 25] width 25 height 29
click at [953, 24] on button "Publish" at bounding box center [955, 25] width 25 height 29
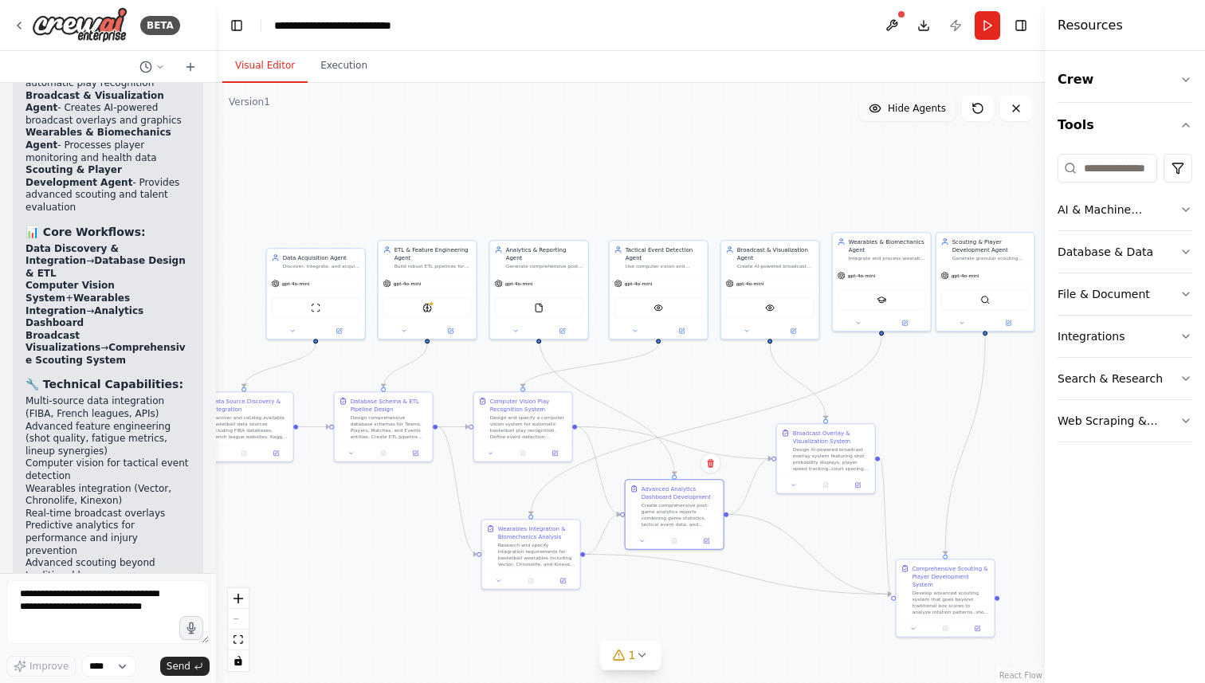
click at [913, 110] on span "Hide Agents" at bounding box center [917, 108] width 58 height 13
click at [913, 110] on span "Show Agents" at bounding box center [915, 108] width 62 height 13
